Goal: Communication & Community: Answer question/provide support

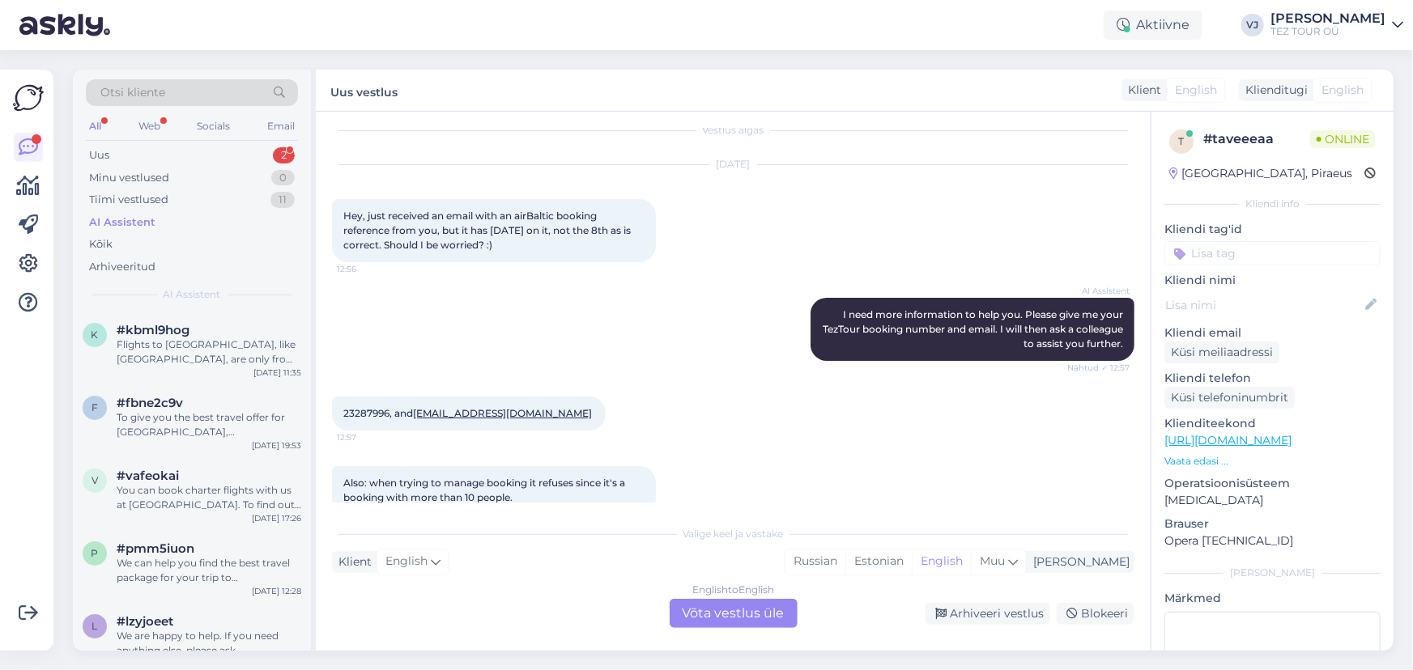
scroll to position [44, 0]
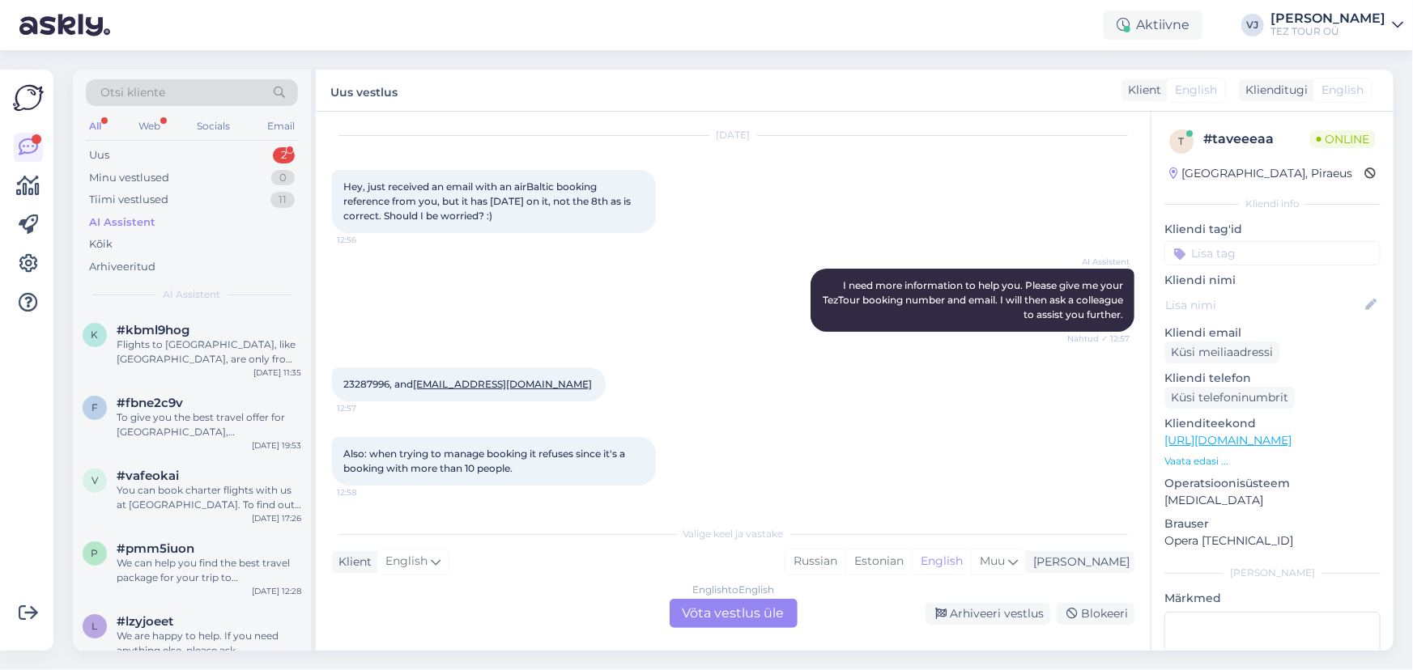
click at [164, 138] on div "All Web Socials Email" at bounding box center [192, 128] width 212 height 25
click at [171, 153] on div "Uus 2" at bounding box center [192, 155] width 212 height 23
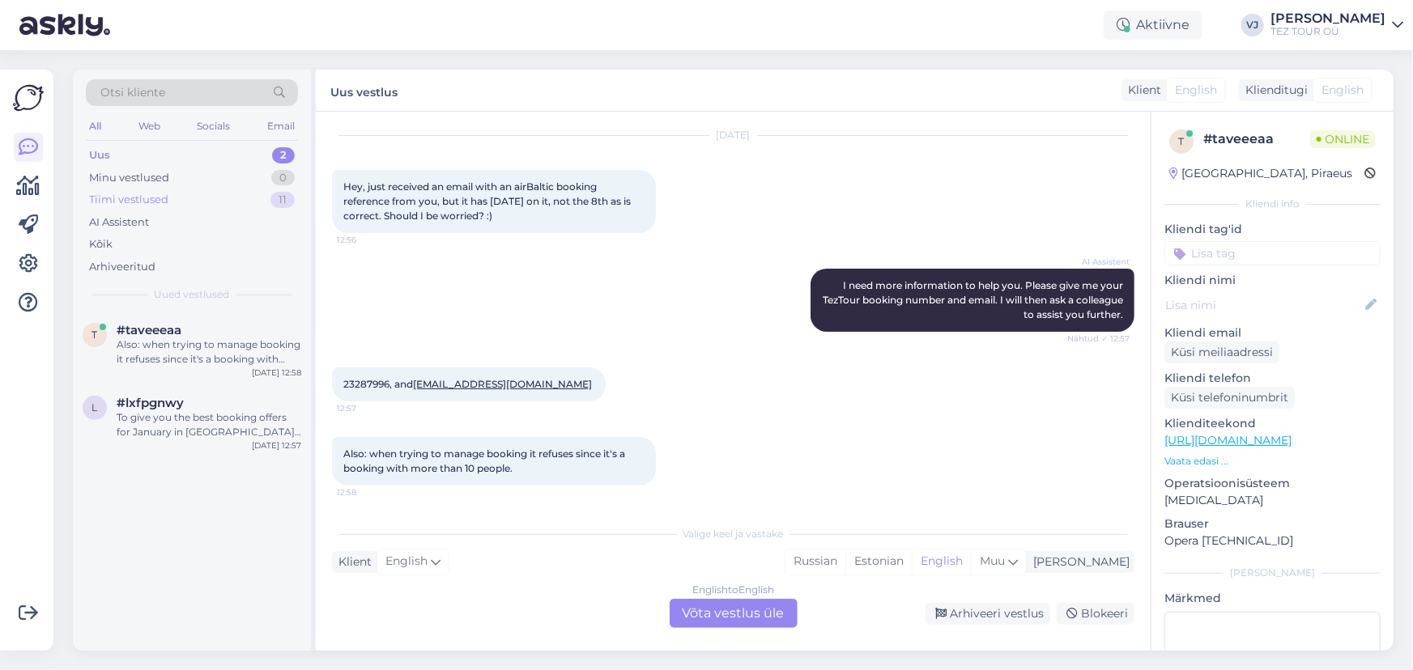
click at [210, 196] on div "Tiimi vestlused 11" at bounding box center [192, 200] width 212 height 23
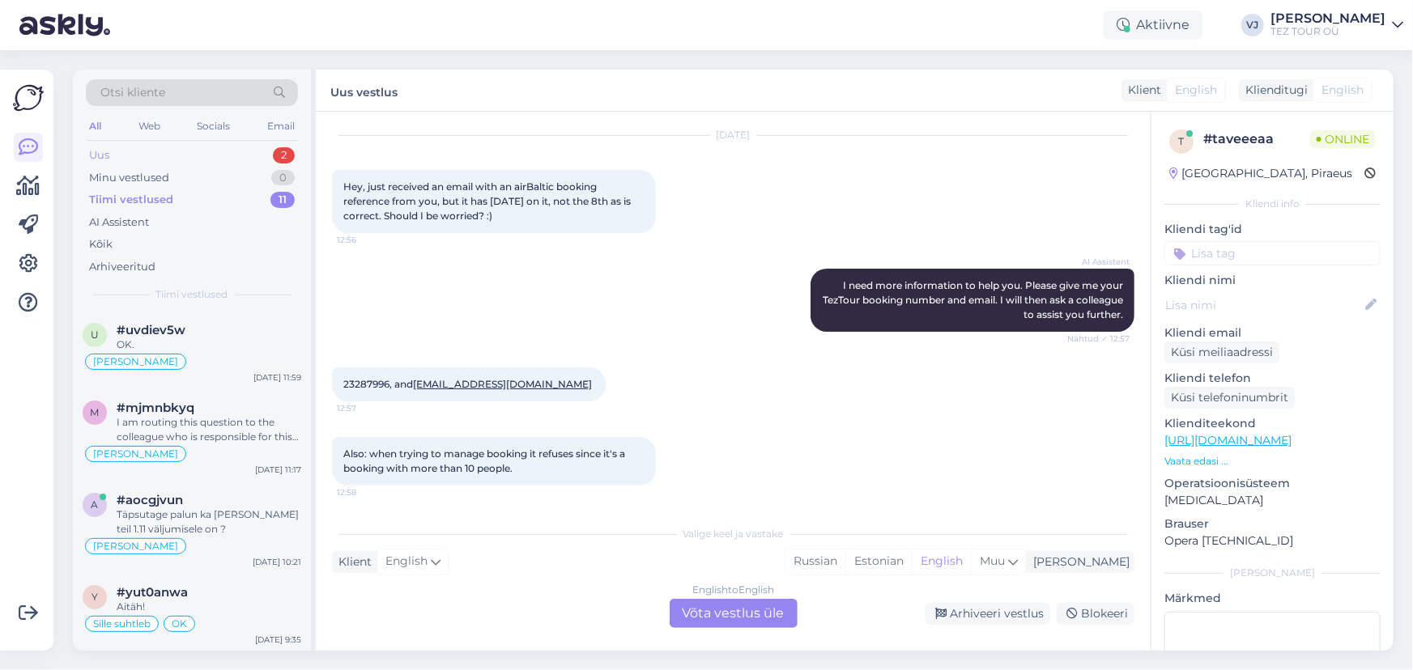
click at [218, 148] on div "Uus 2" at bounding box center [192, 155] width 212 height 23
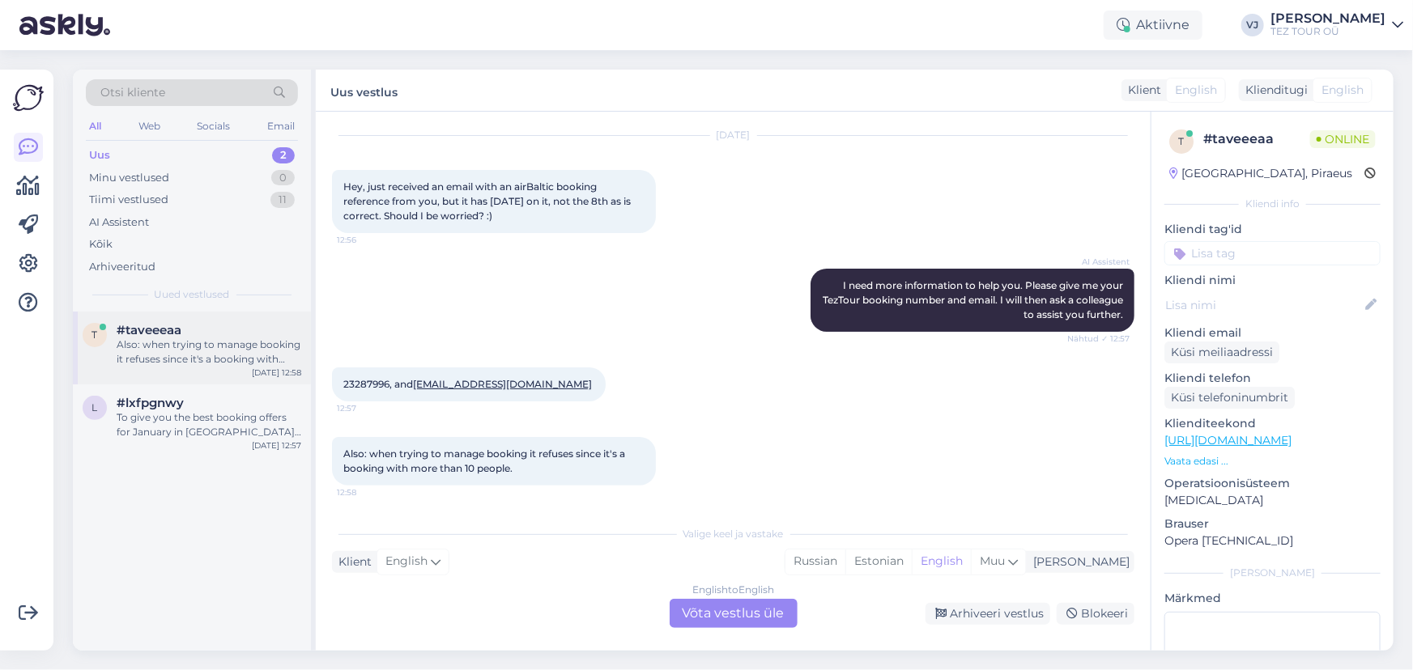
click at [240, 355] on div "Also: when trying to manage booking it refuses since it's a booking with more t…" at bounding box center [209, 352] width 185 height 29
click at [198, 411] on div "To give you the best booking offers for January in Dubai, I need some details: …" at bounding box center [209, 424] width 185 height 29
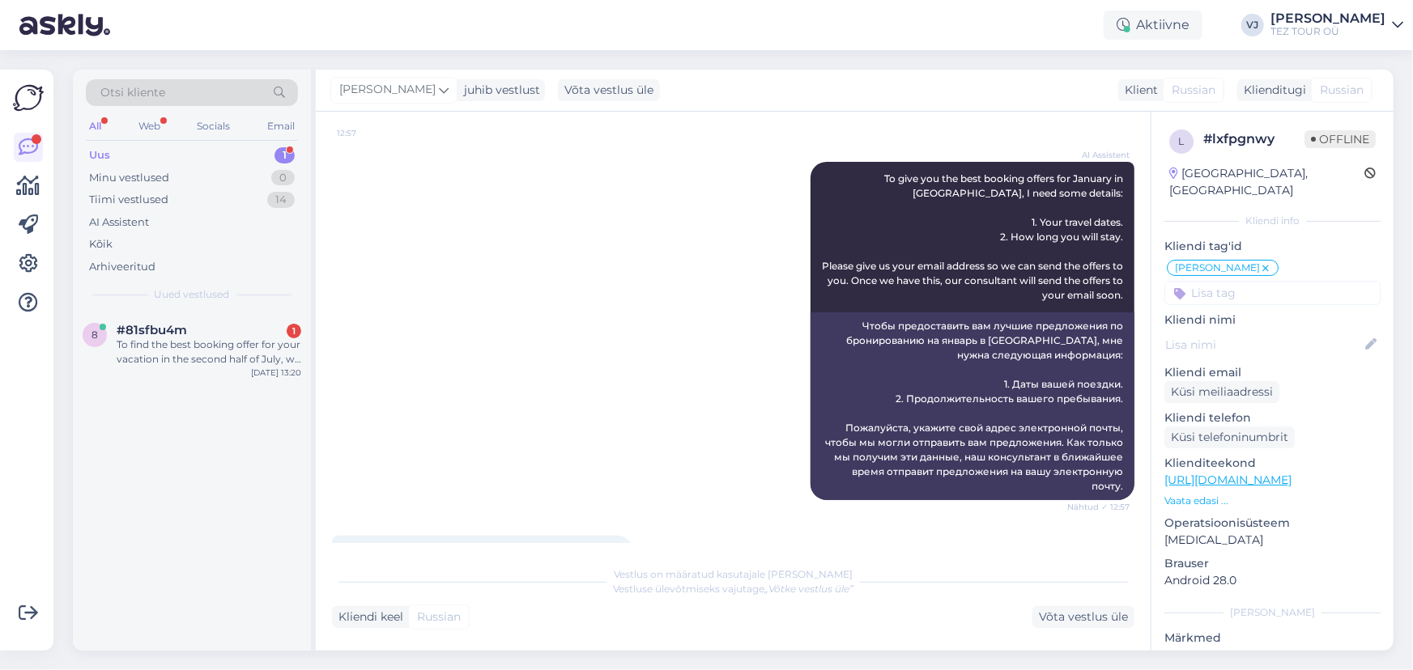
scroll to position [324, 0]
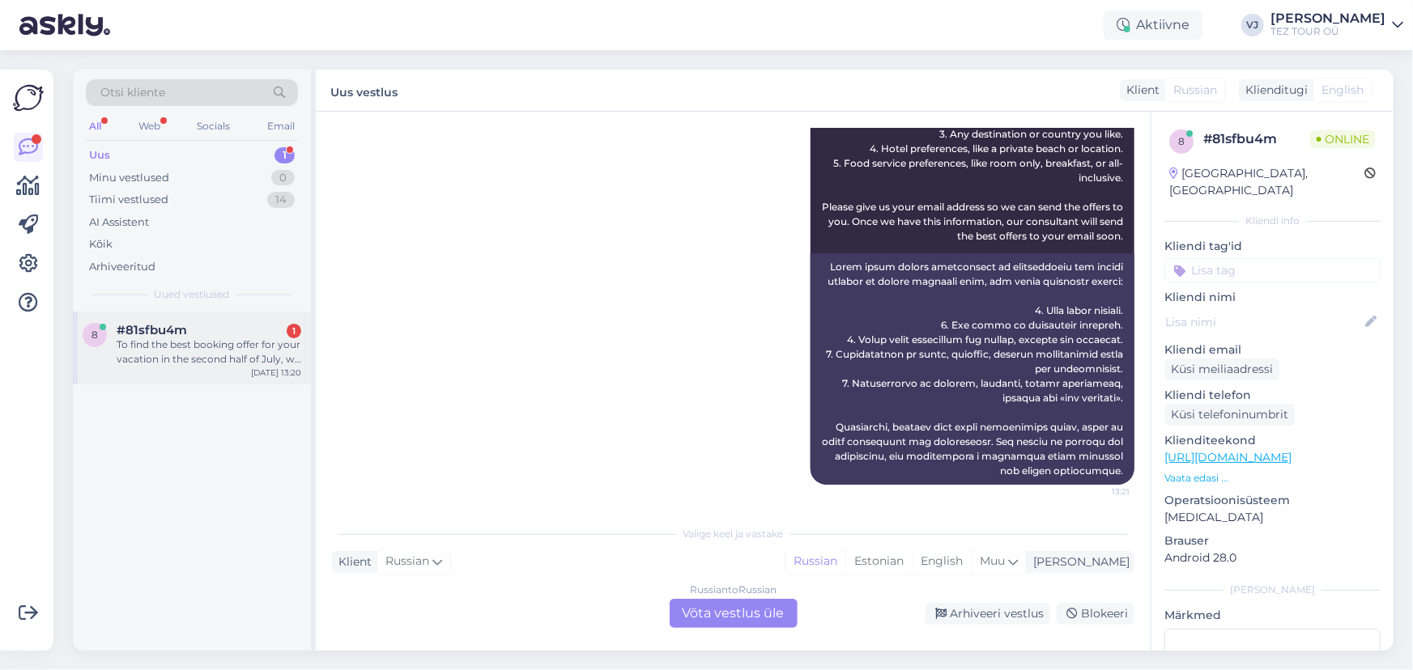
click at [217, 345] on div "To find the best booking offer for your vacation in the second half of July, we…" at bounding box center [209, 352] width 185 height 29
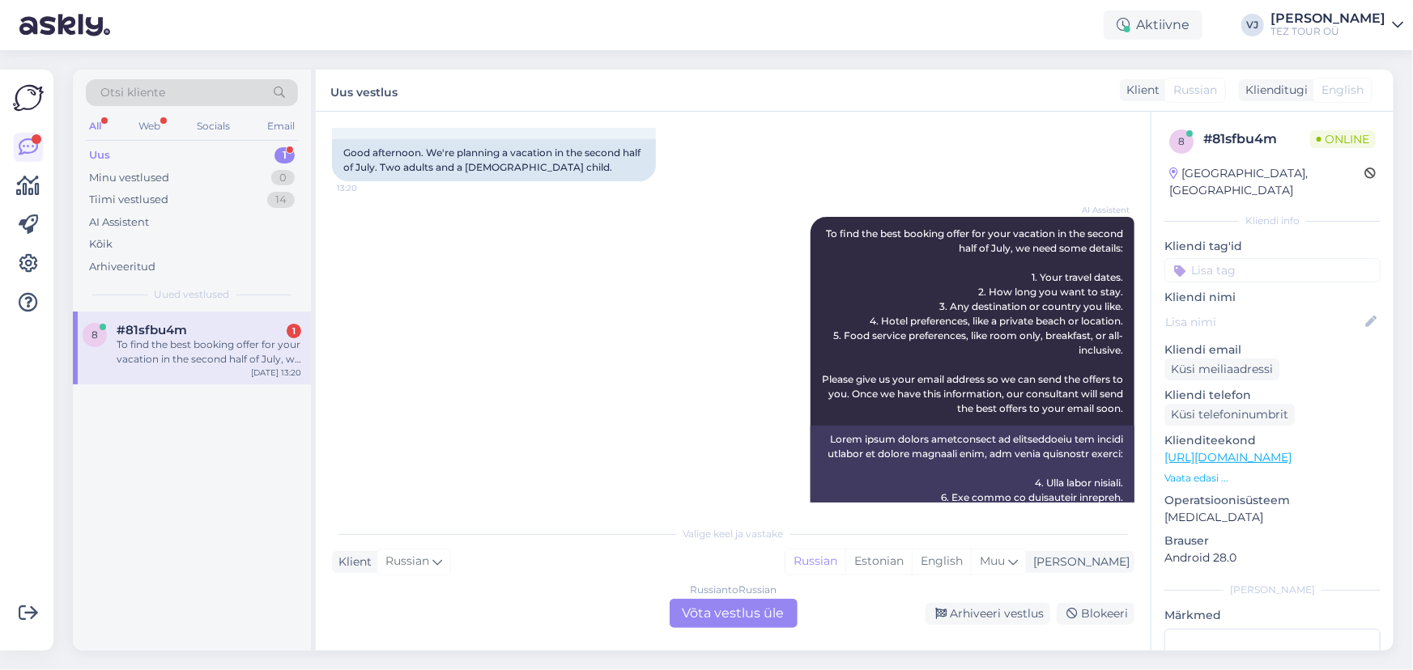
scroll to position [0, 0]
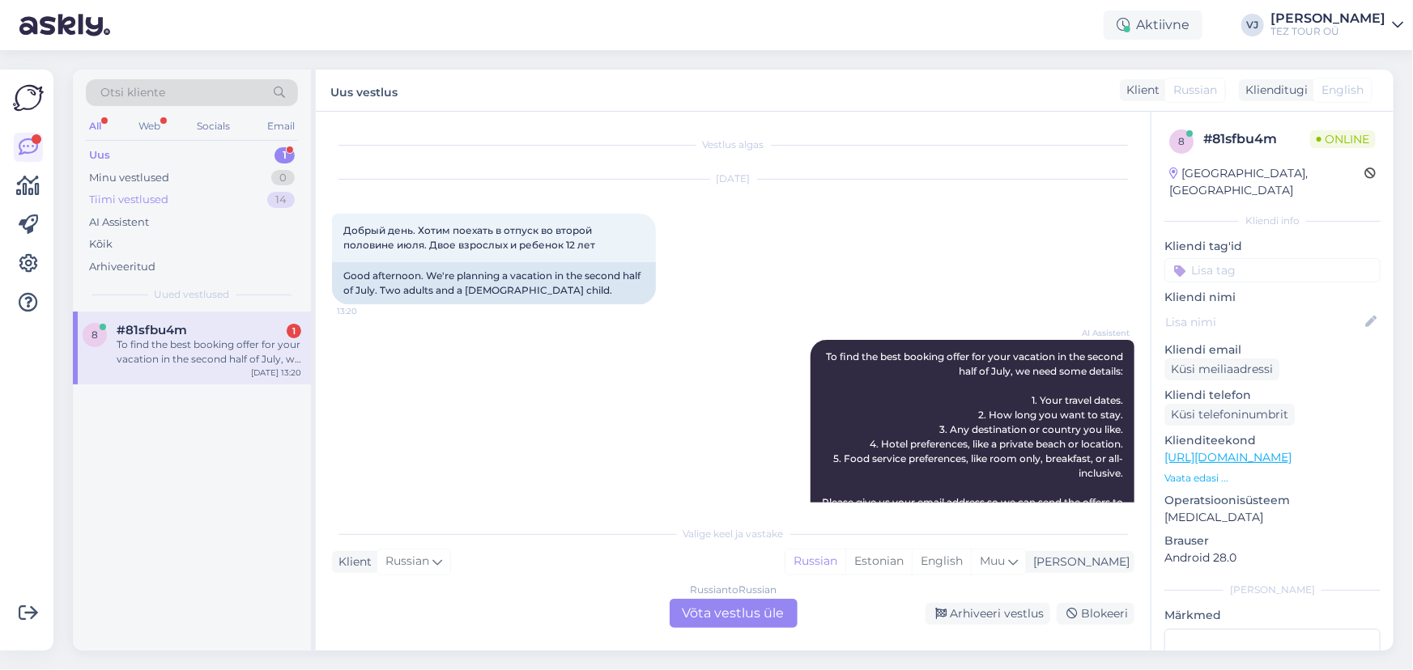
click at [210, 199] on div "Tiimi vestlused 14" at bounding box center [192, 200] width 212 height 23
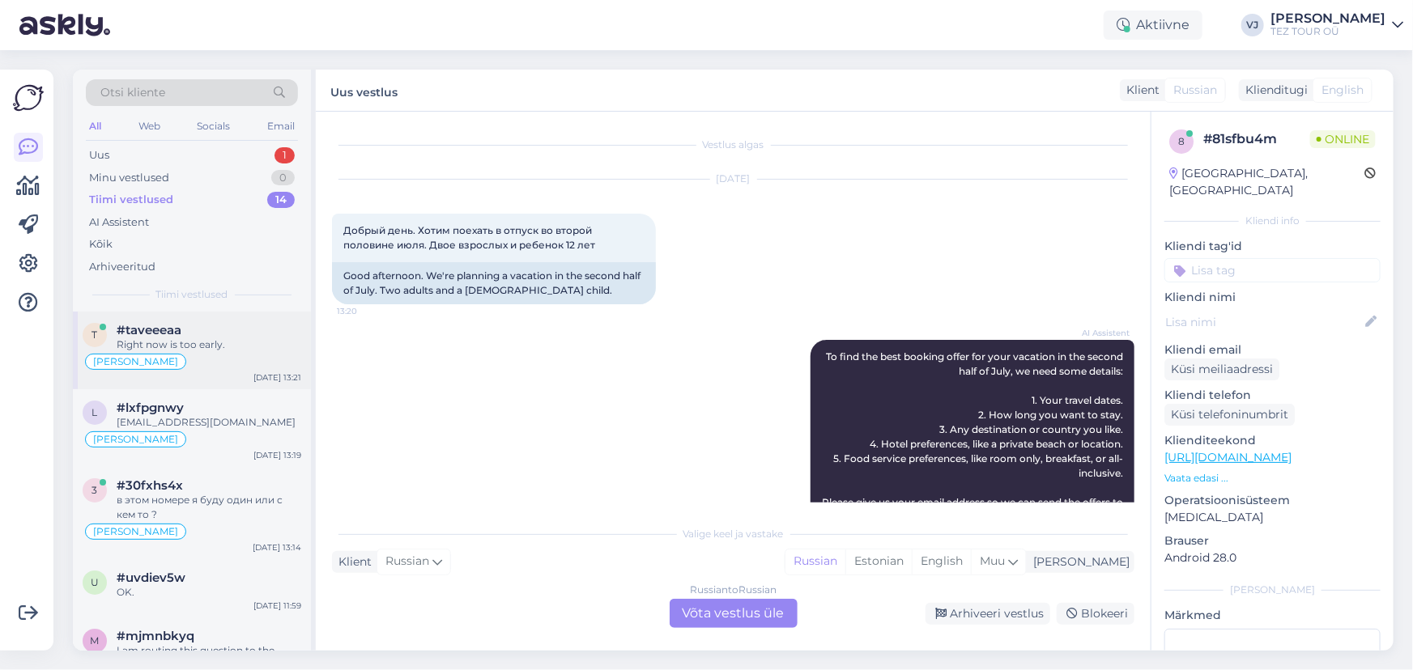
click at [214, 342] on div "Right now is too early." at bounding box center [209, 345] width 185 height 15
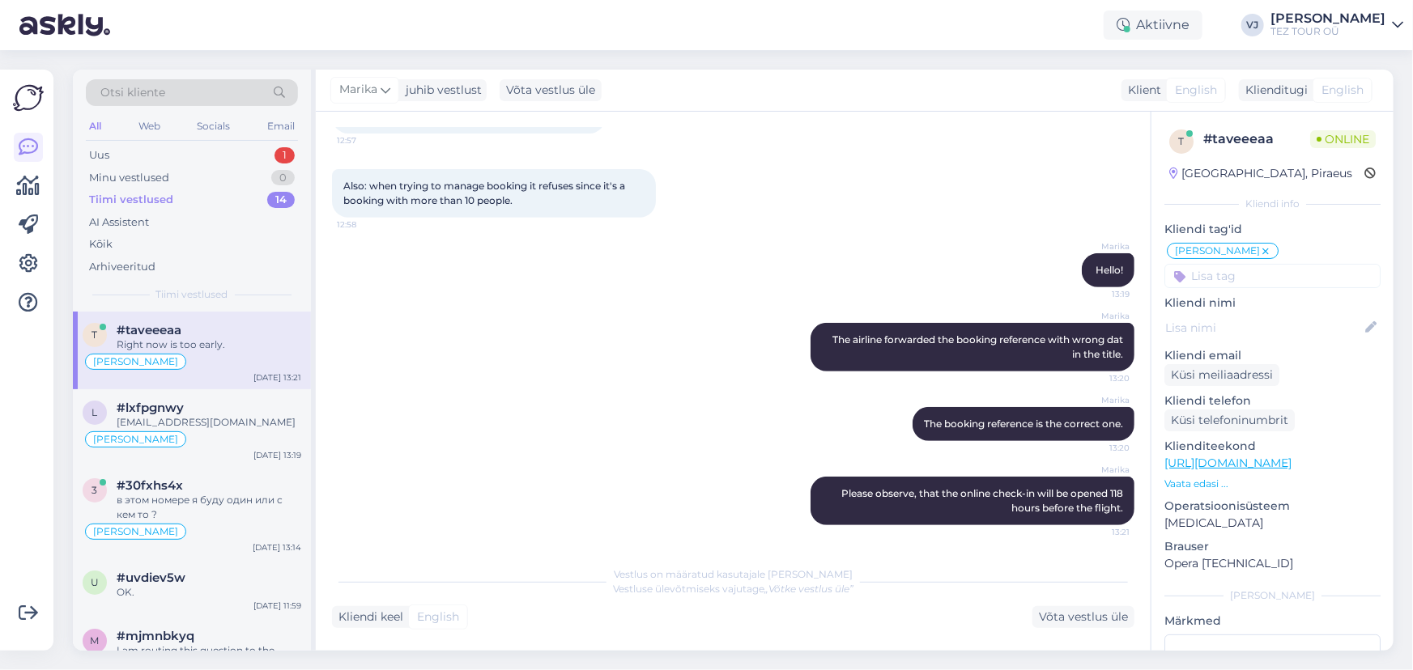
scroll to position [449, 0]
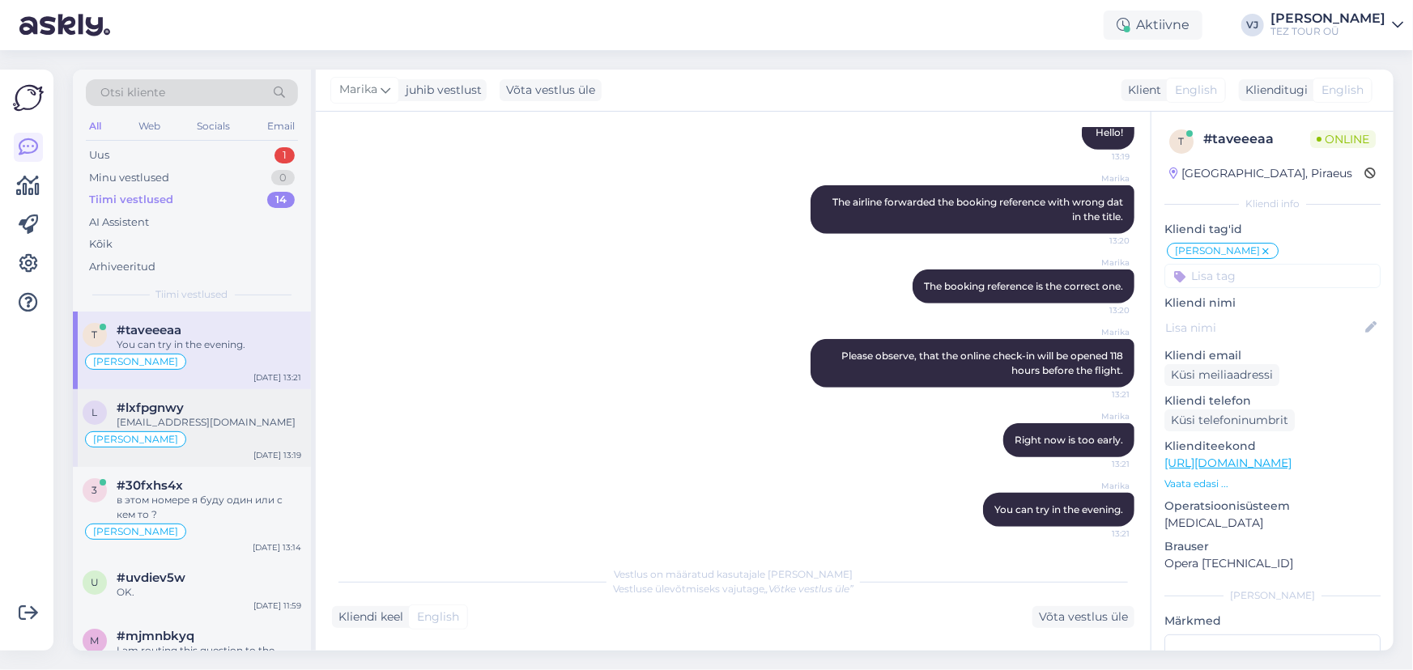
click at [186, 431] on div "Natalja suhtleb" at bounding box center [192, 439] width 219 height 19
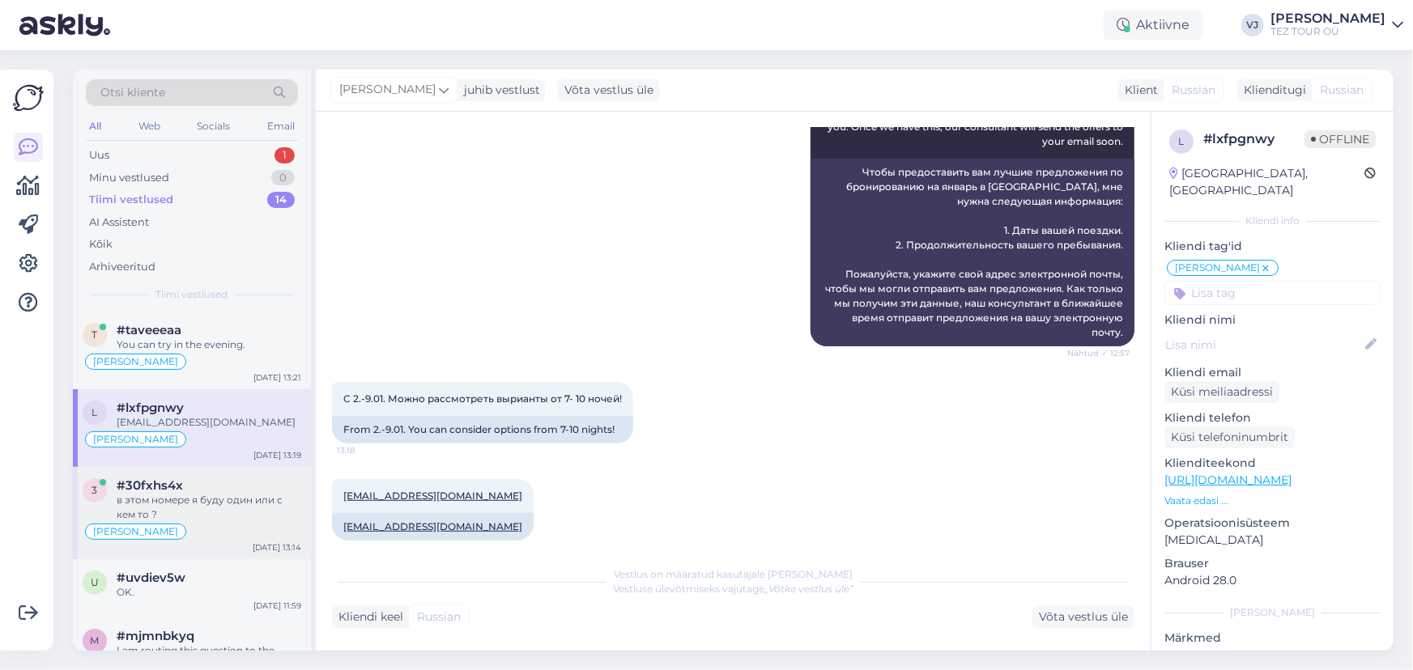
click at [186, 490] on div "#30fxhs4x" at bounding box center [209, 485] width 185 height 15
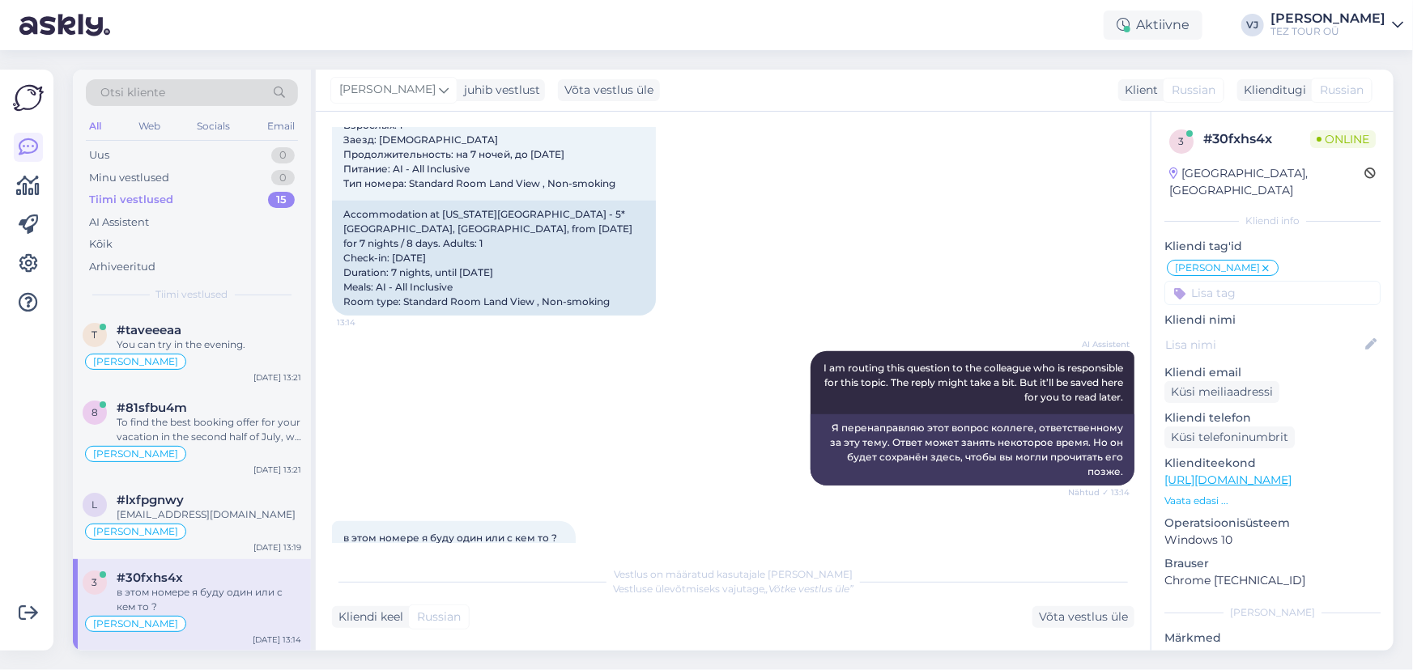
scroll to position [356, 0]
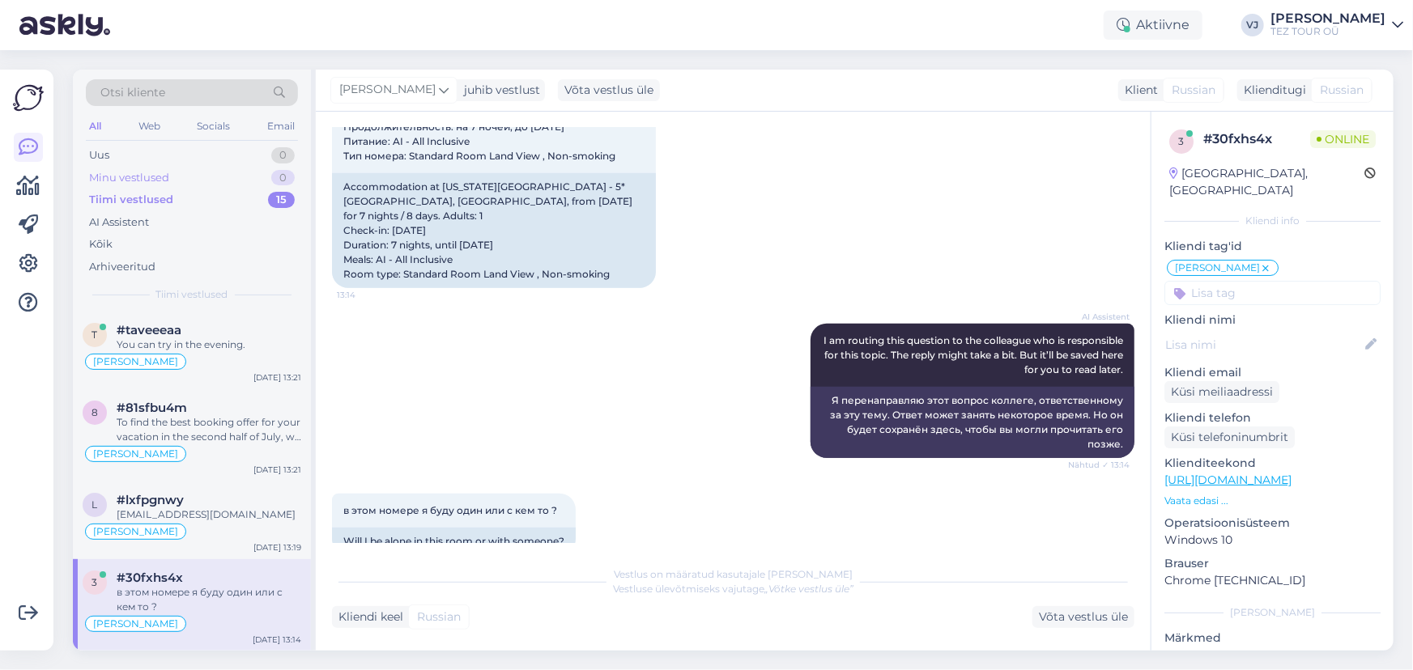
click at [243, 176] on div "Minu vestlused 0" at bounding box center [192, 178] width 212 height 23
